Goal: Use online tool/utility: Utilize a website feature to perform a specific function

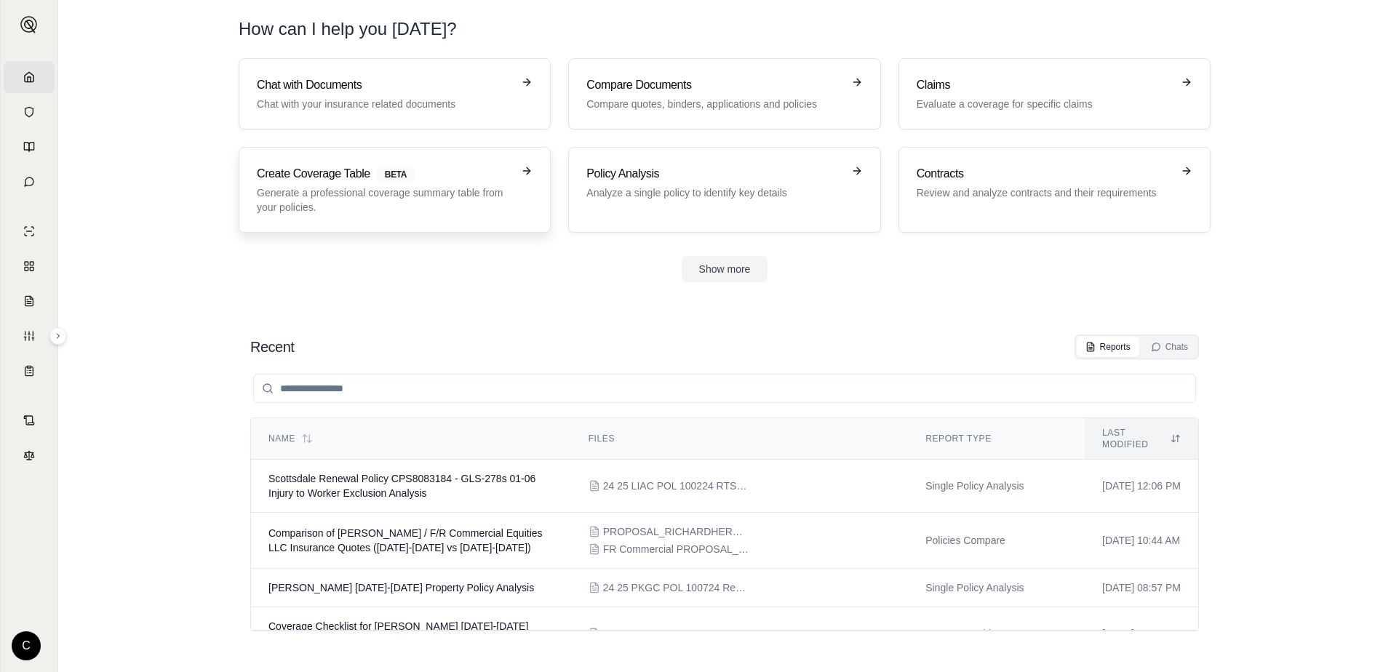
click at [511, 188] on p "Generate a professional coverage summary table from your policies." at bounding box center [384, 200] width 255 height 29
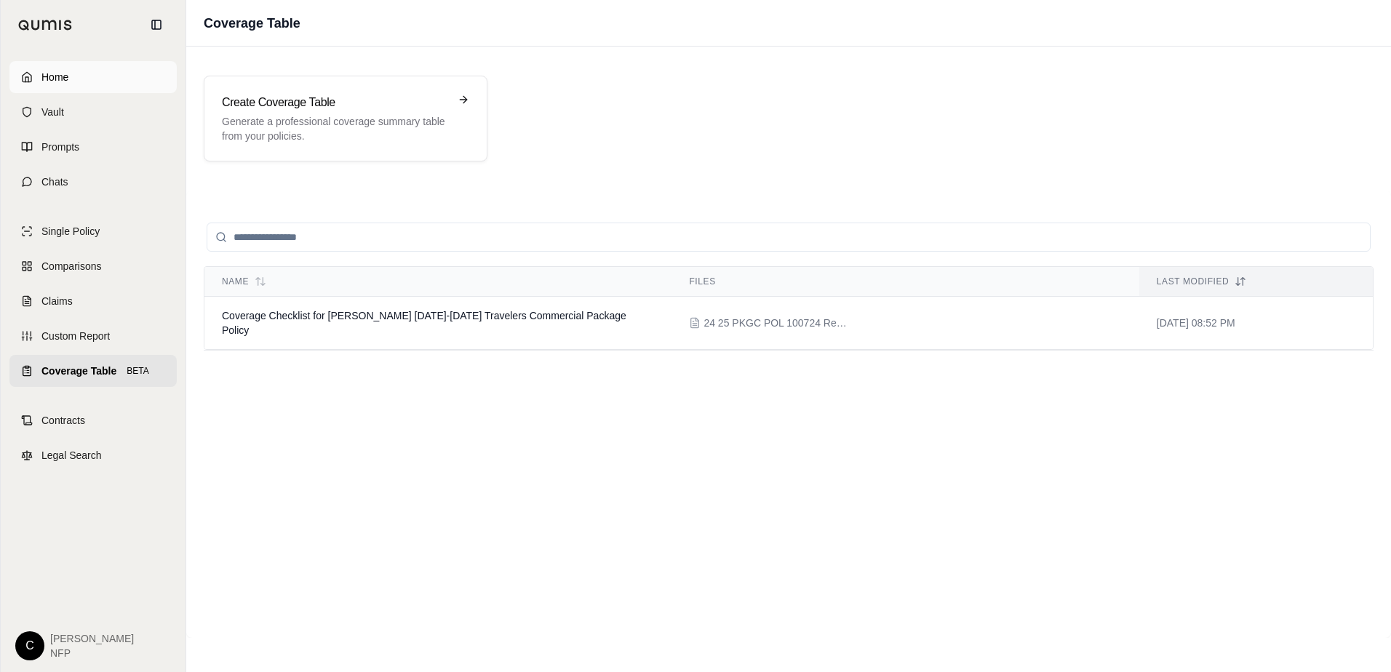
click at [32, 75] on link "Home" at bounding box center [92, 77] width 167 height 32
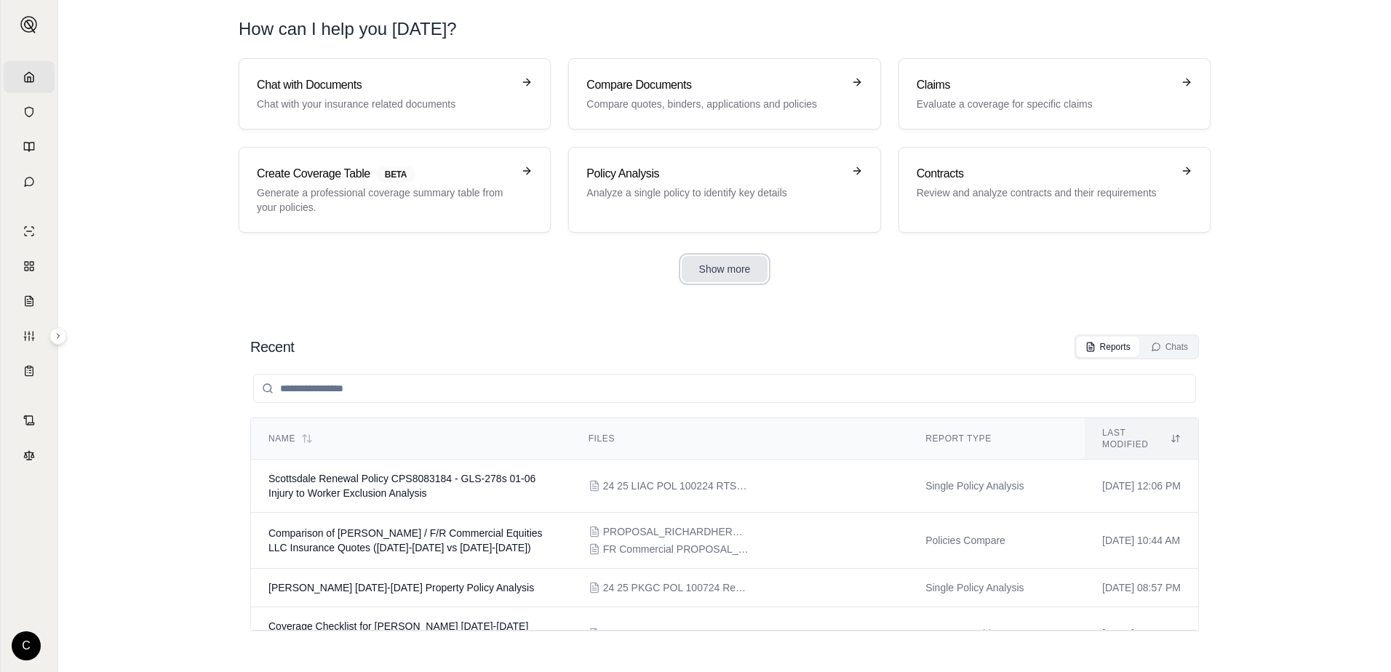
click at [721, 272] on button "Show more" at bounding box center [725, 269] width 87 height 26
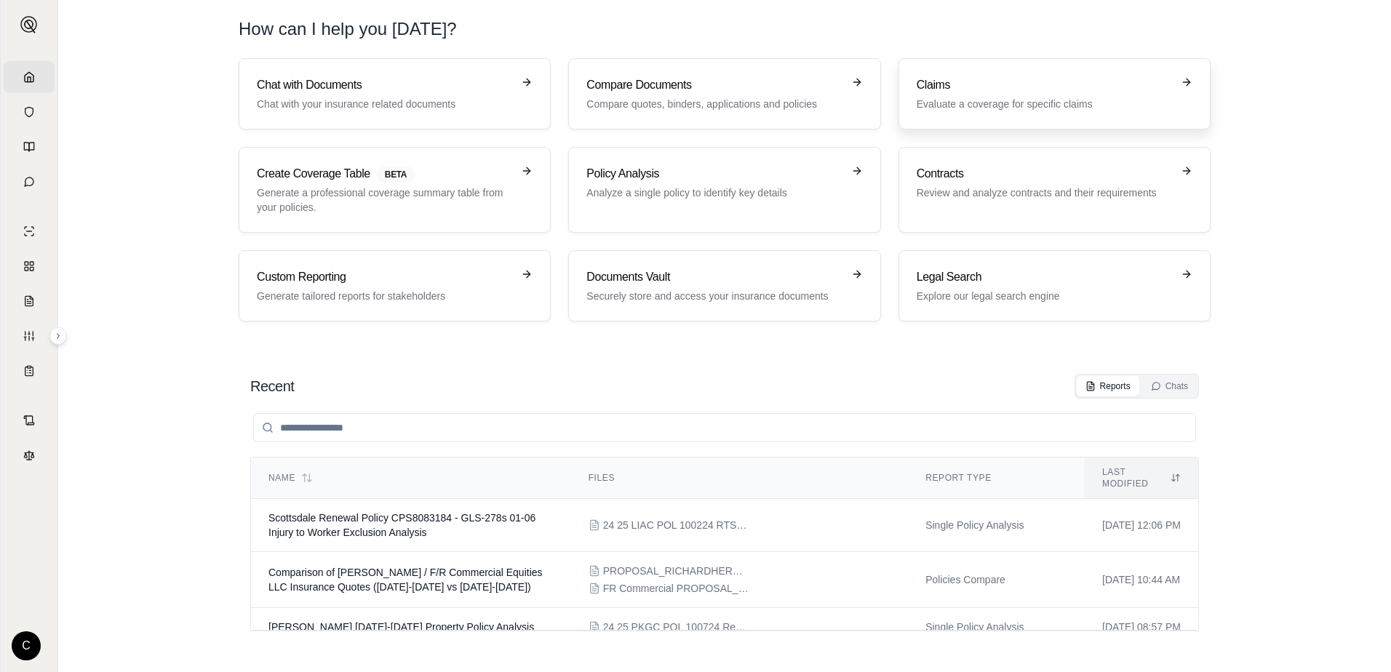
click at [955, 114] on link "Claims Evaluate a coverage for specific claims" at bounding box center [1055, 93] width 312 height 71
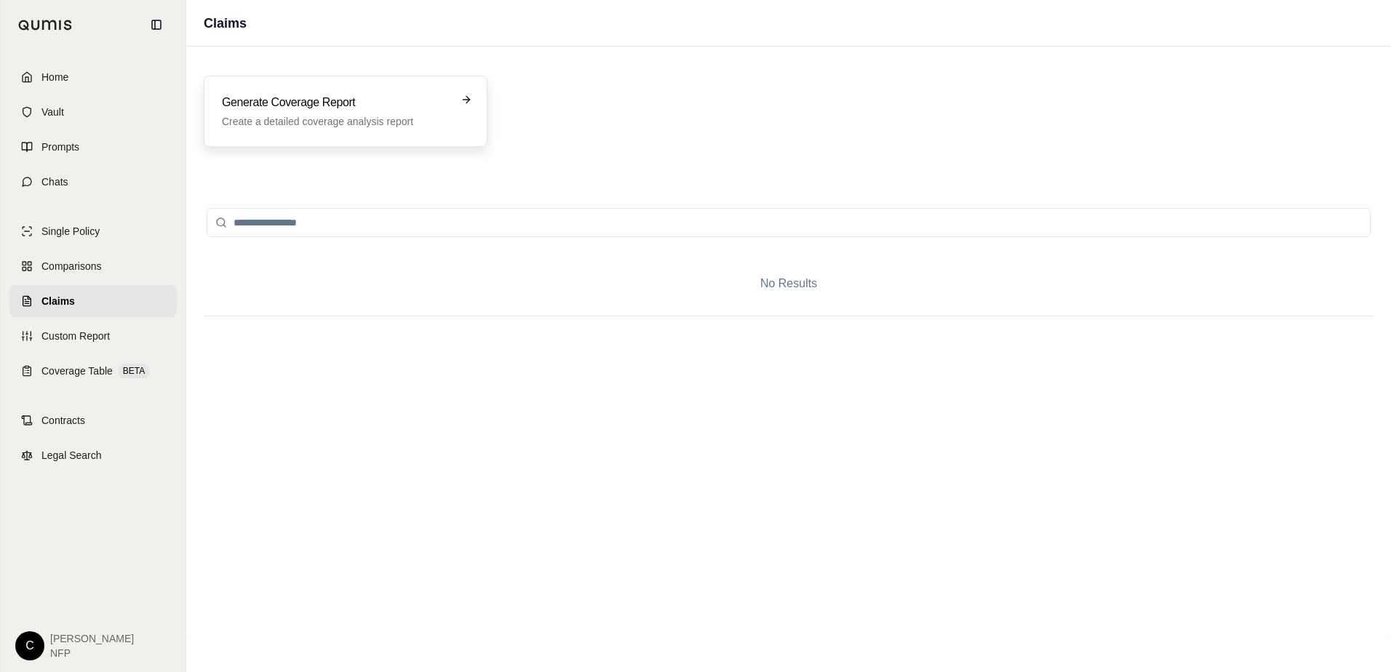
click at [363, 129] on div "Generate Coverage Report Create a detailed coverage analysis report" at bounding box center [346, 111] width 284 height 71
